Goal: Task Accomplishment & Management: Manage account settings

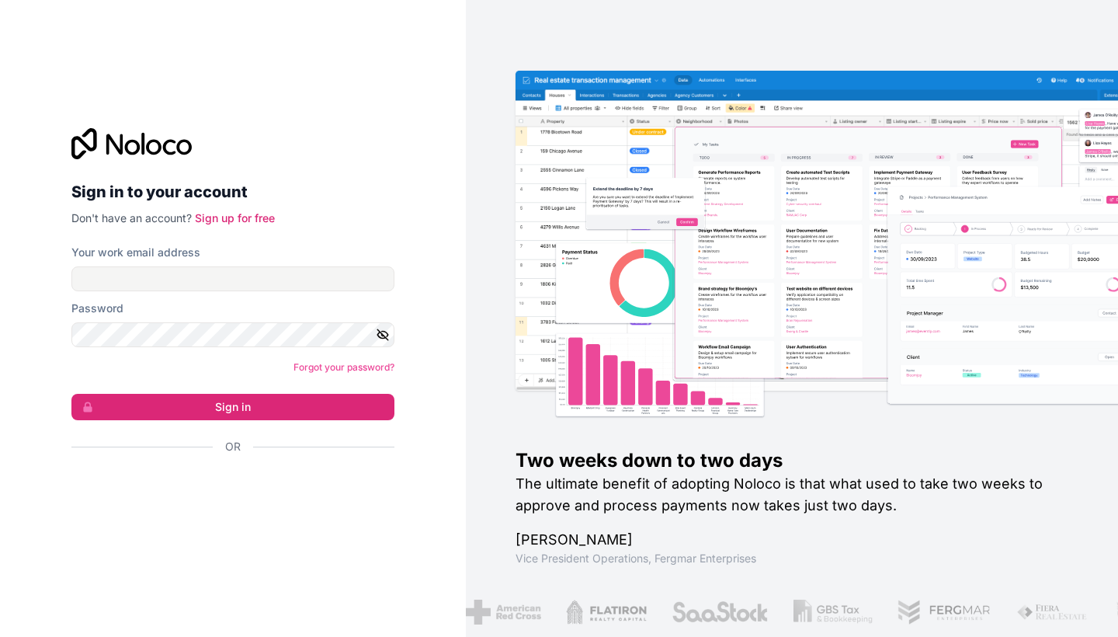
click at [318, 291] on form "Your work email address Password Forgot your password? Sign in Or" at bounding box center [232, 377] width 323 height 264
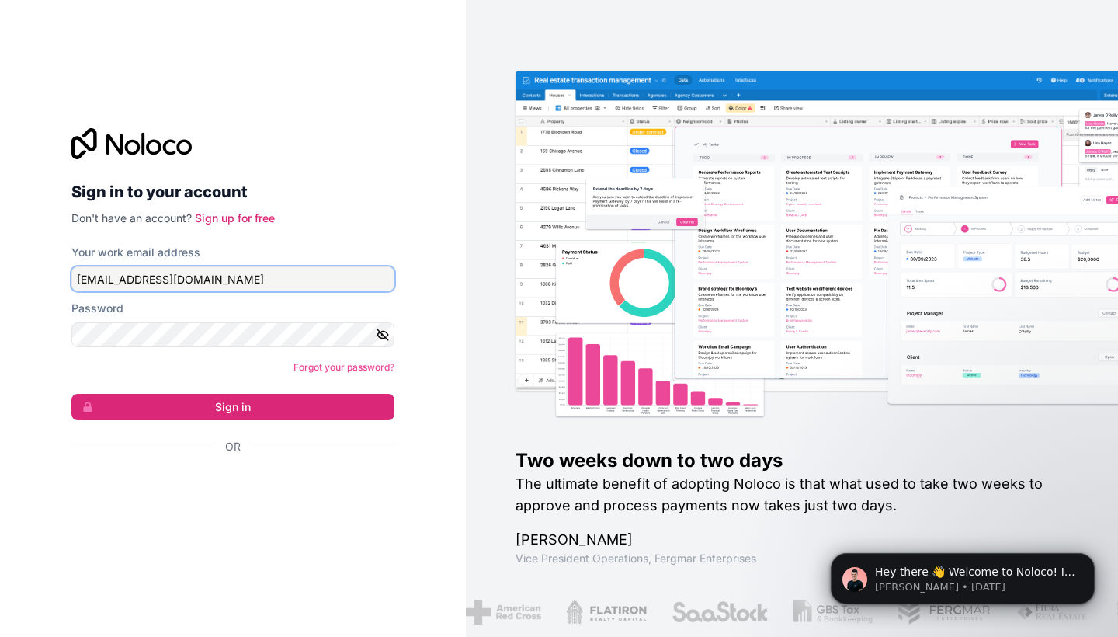
type input "zcheema@gmail.com"
click at [233, 407] on button "Sign in" at bounding box center [232, 407] width 323 height 26
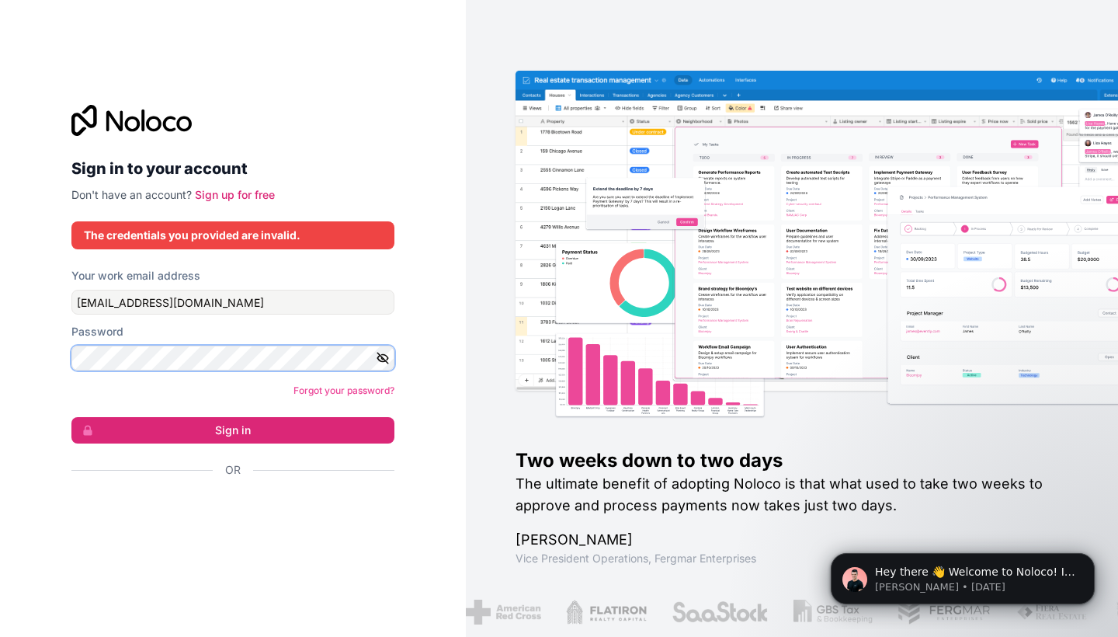
click at [233, 430] on button "Sign in" at bounding box center [232, 430] width 323 height 26
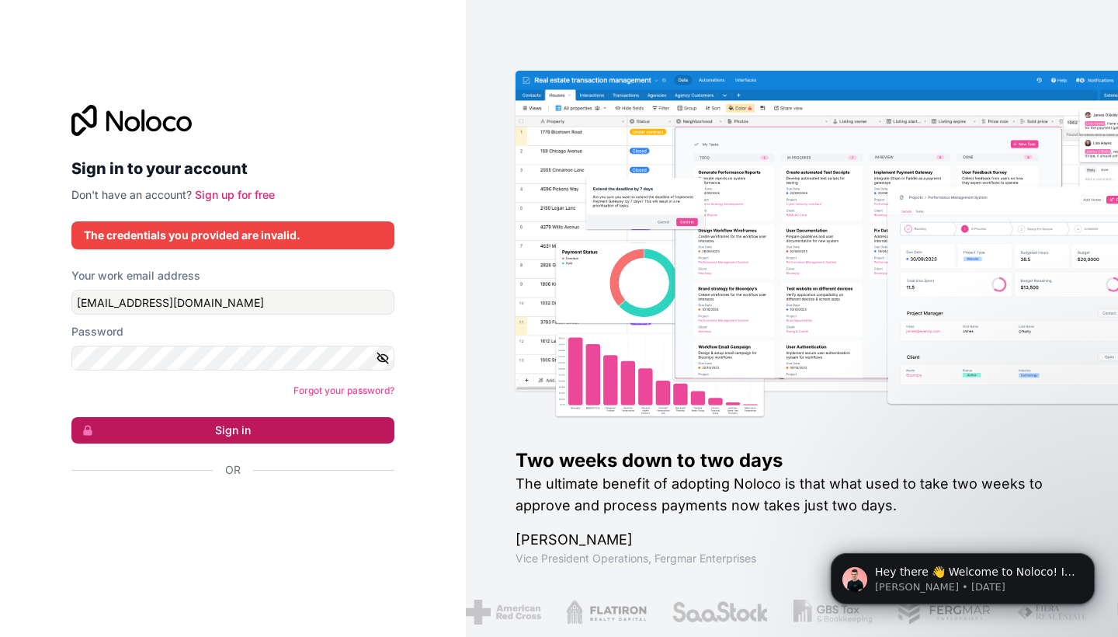
click at [211, 434] on button "Sign in" at bounding box center [232, 430] width 323 height 26
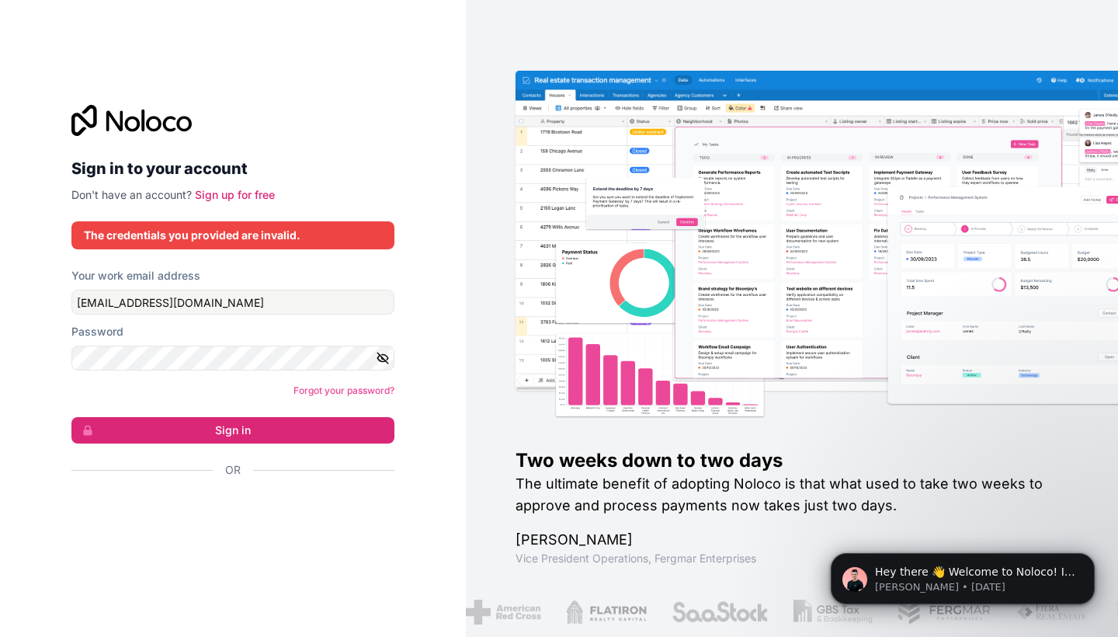
click at [383, 361] on icon "button" at bounding box center [382, 357] width 11 height 7
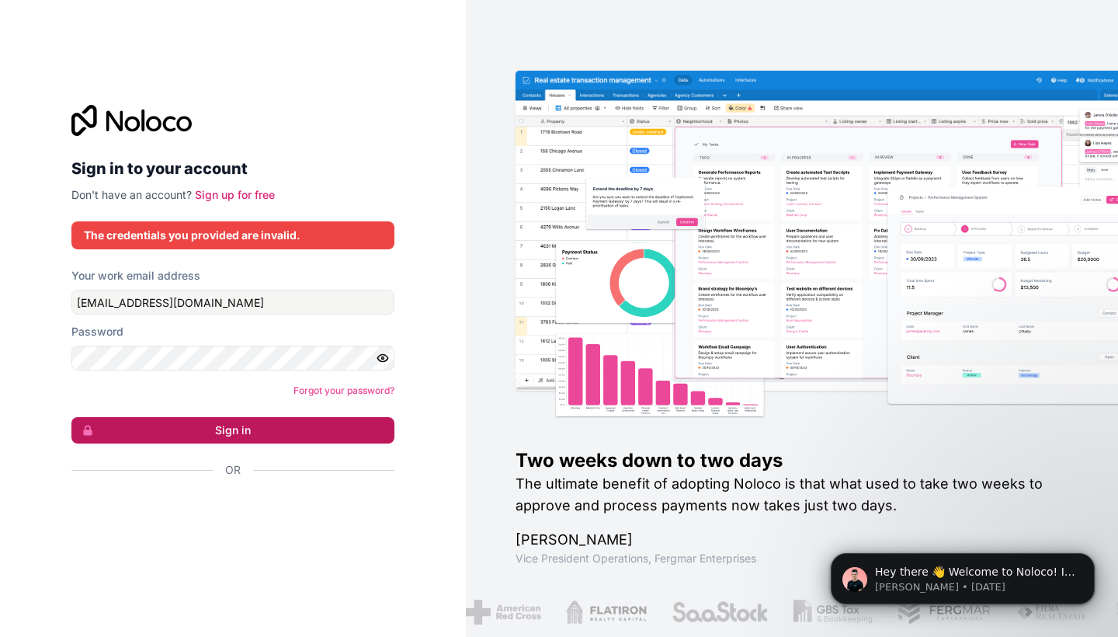
click at [225, 436] on button "Sign in" at bounding box center [232, 430] width 323 height 26
